Goal: Transaction & Acquisition: Purchase product/service

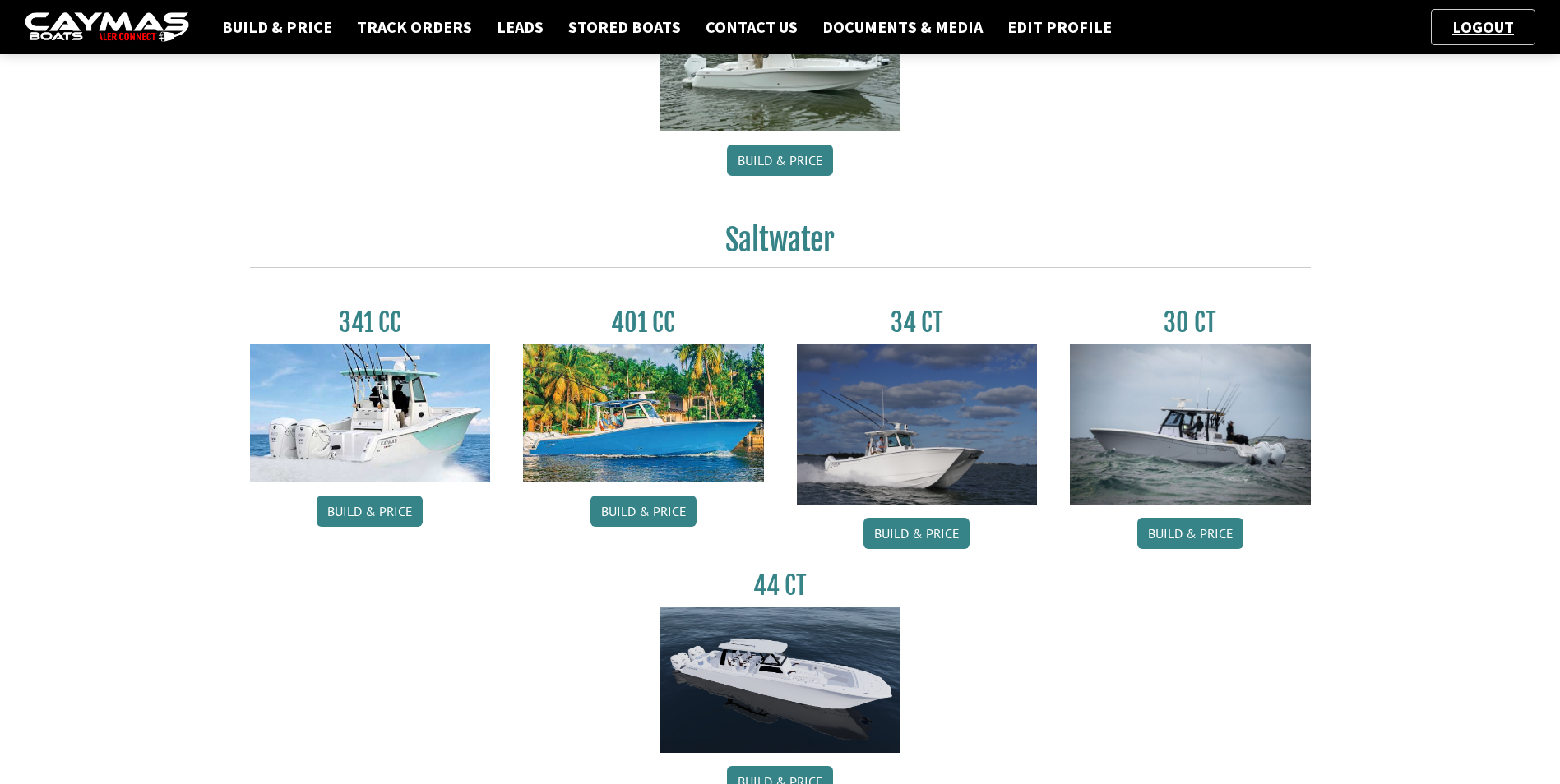
scroll to position [575, 0]
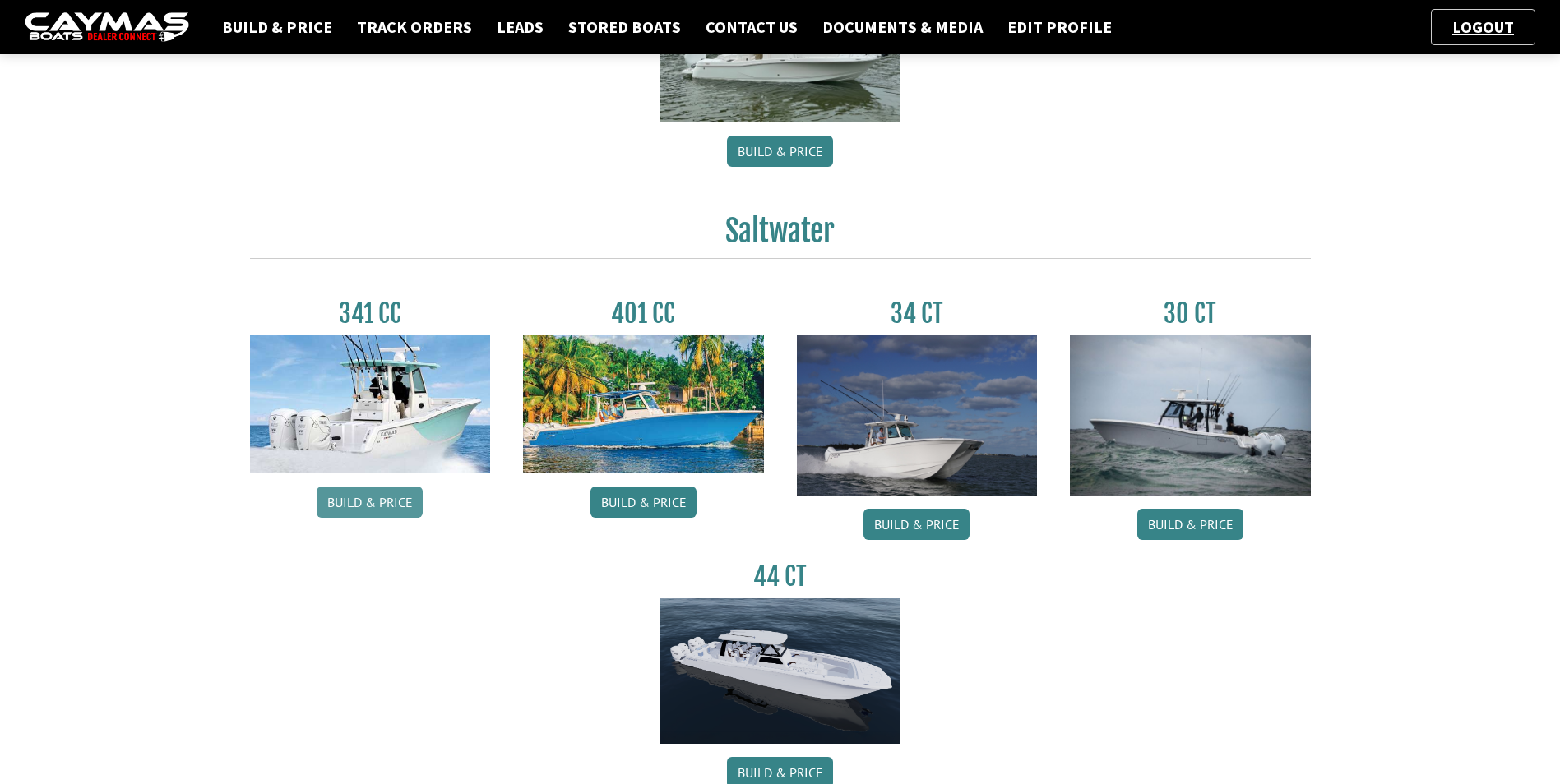
click at [359, 499] on link "Build & Price" at bounding box center [369, 502] width 106 height 31
click at [905, 516] on link "Build & Price" at bounding box center [916, 524] width 106 height 31
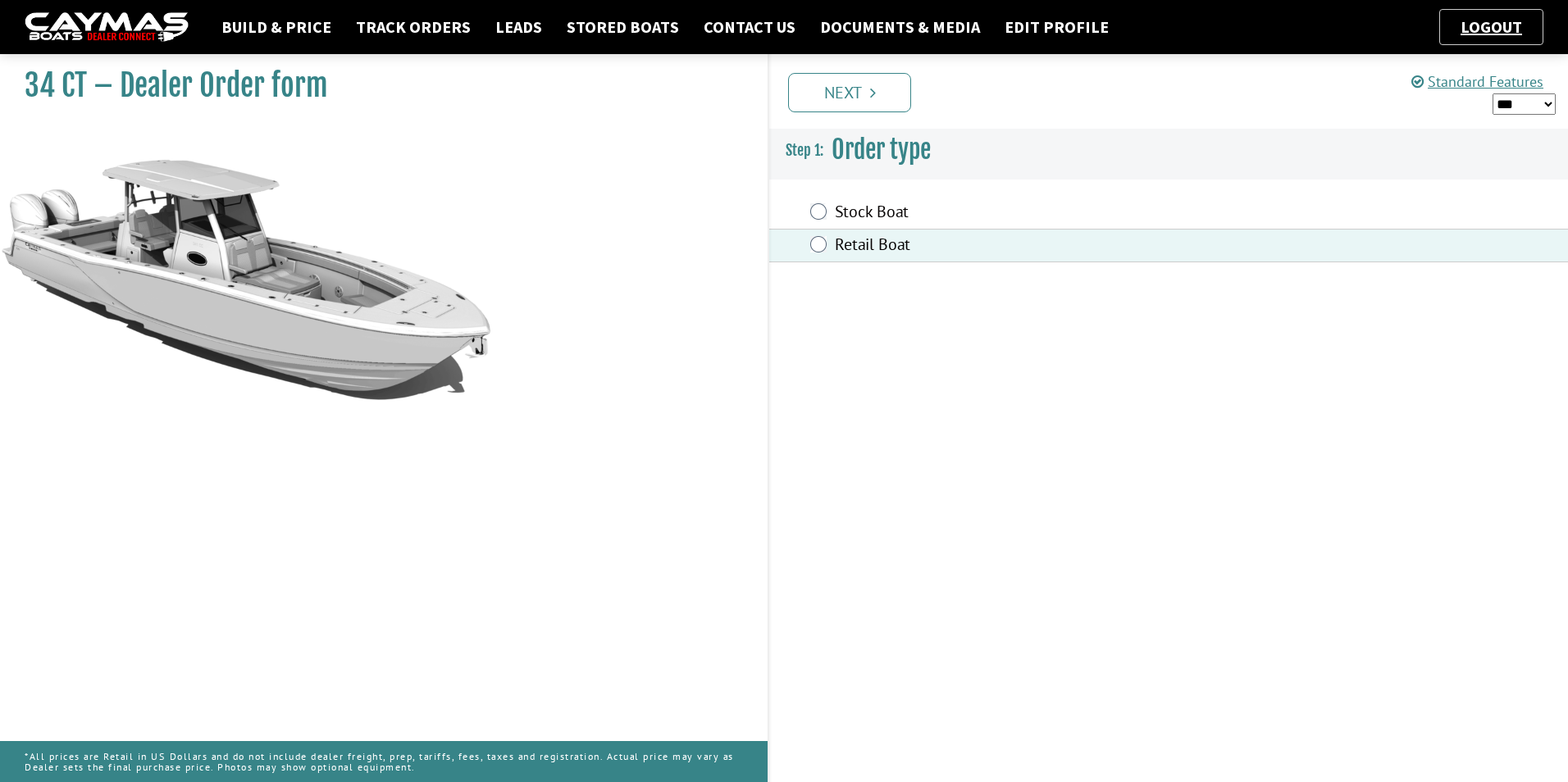
drag, startPoint x: 1549, startPoint y: 99, endPoint x: 1536, endPoint y: 117, distance: 22.2
click at [1549, 99] on select "*** ****** ******" at bounding box center [1524, 104] width 63 height 22
select select "*"
click at [1492, 93] on select "*** ****** ******" at bounding box center [1524, 104] width 63 height 22
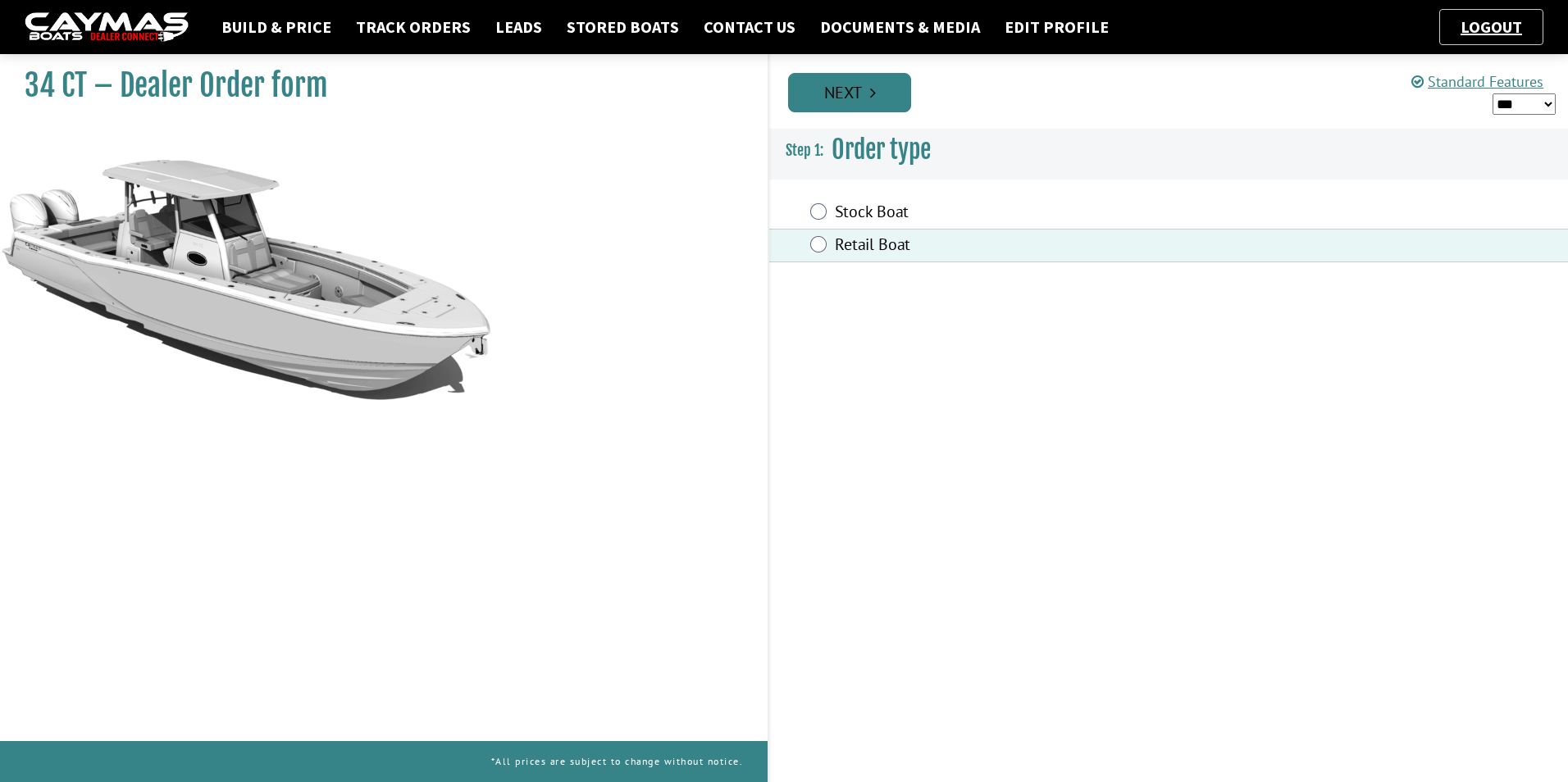
click at [877, 92] on link "Next" at bounding box center [849, 92] width 123 height 39
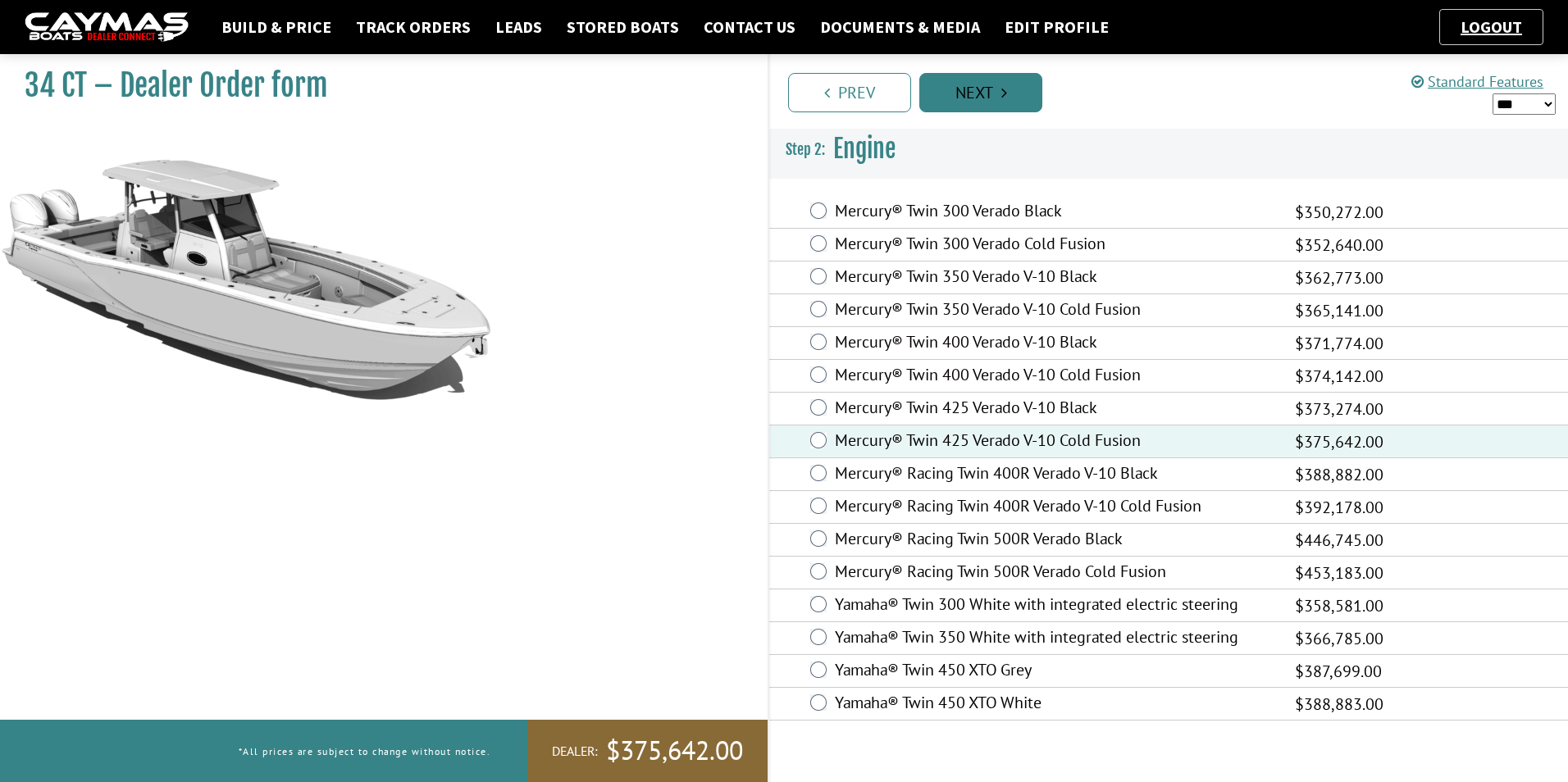
click at [1004, 90] on icon "Pagination" at bounding box center [1003, 92] width 6 height 17
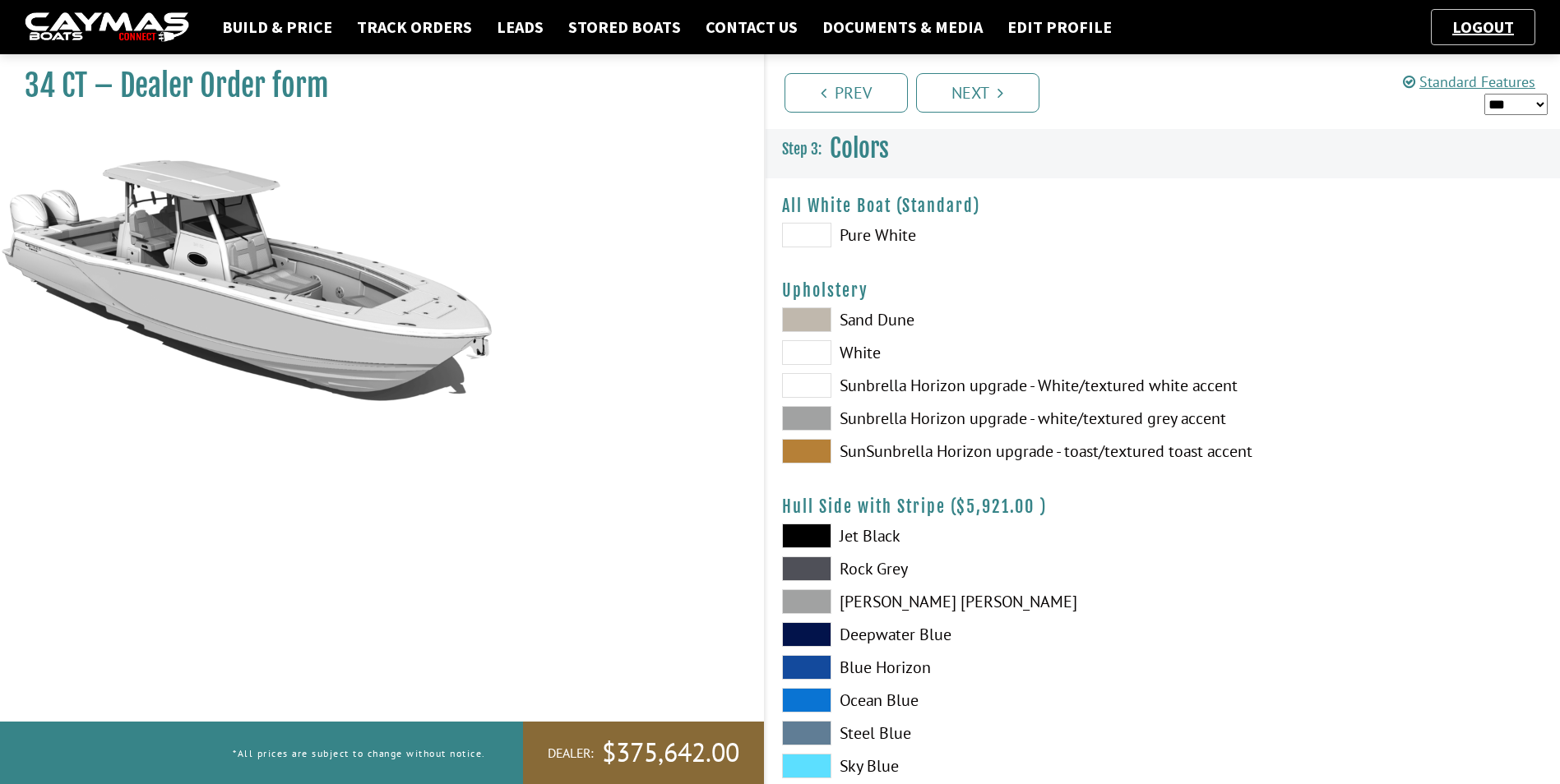
click at [810, 233] on span at bounding box center [806, 235] width 49 height 25
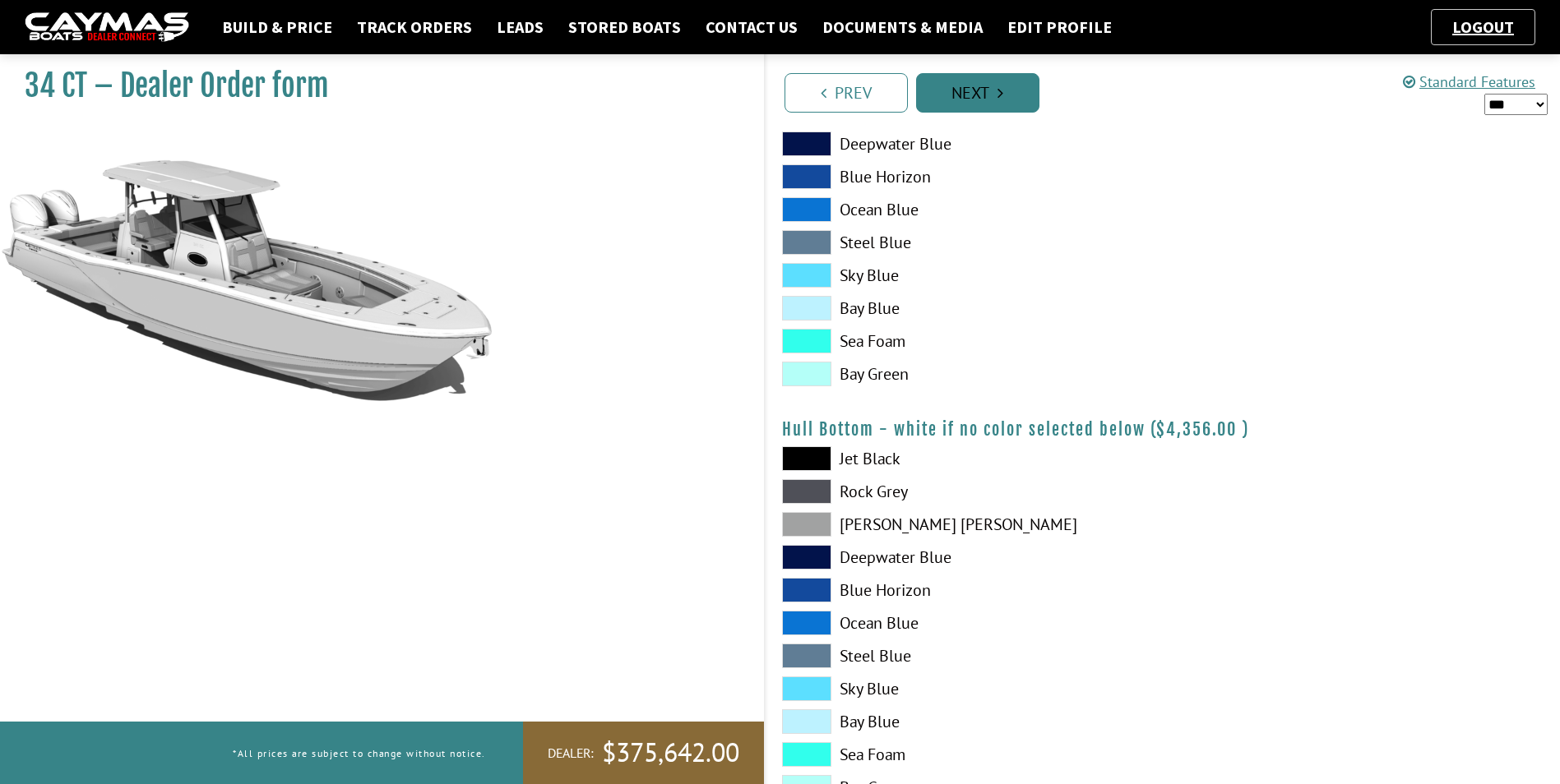
click at [990, 90] on link "Next" at bounding box center [978, 93] width 124 height 39
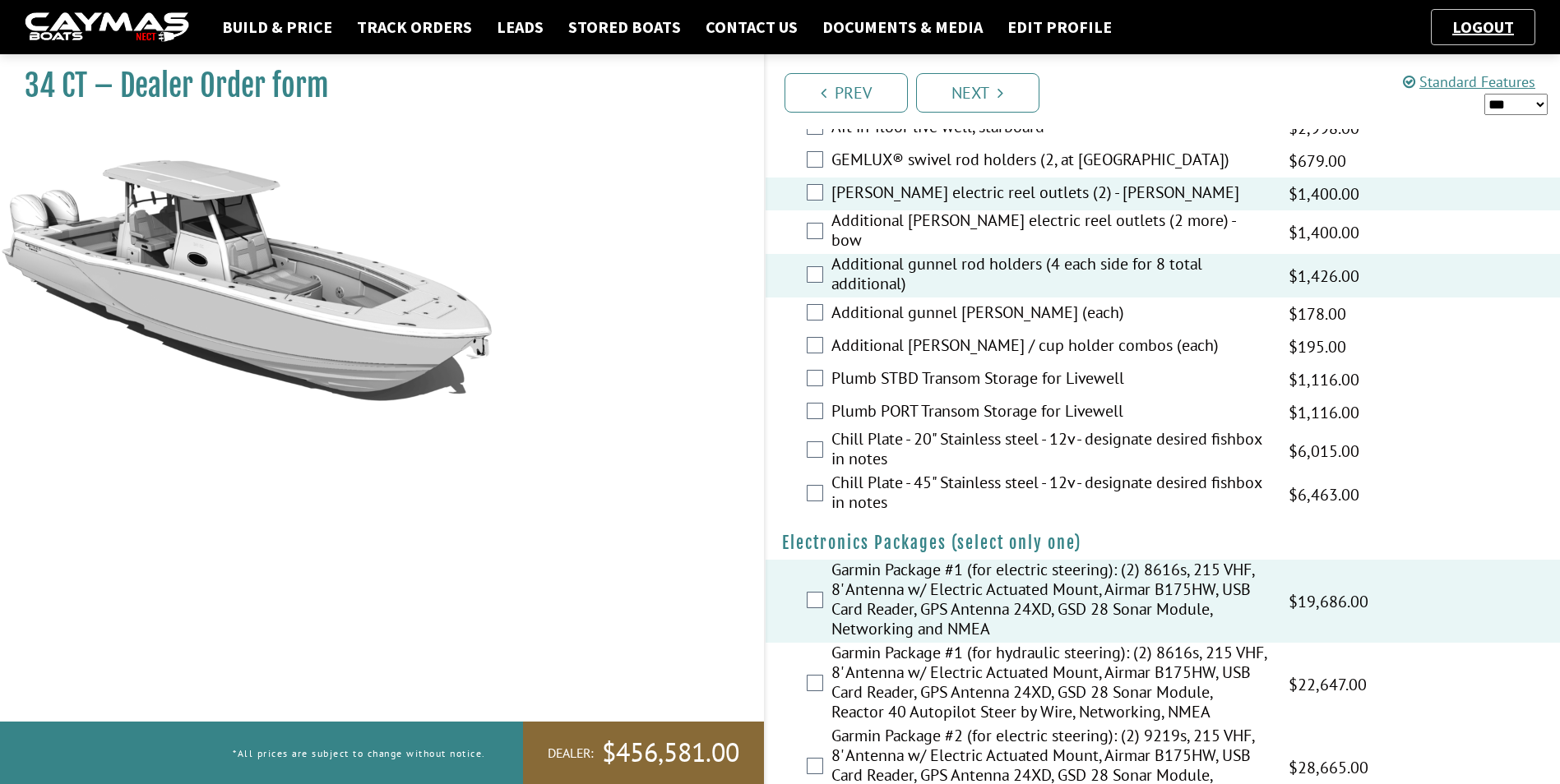
scroll to position [1491, 0]
